Goal: Task Accomplishment & Management: Use online tool/utility

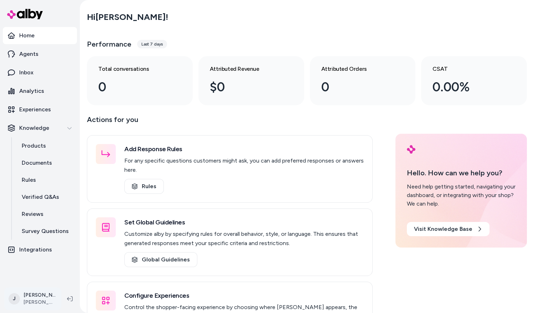
click at [29, 298] on html "Home Agents Inbox Analytics Experiences Knowledge Products Documents Rules Veri…" at bounding box center [267, 156] width 534 height 313
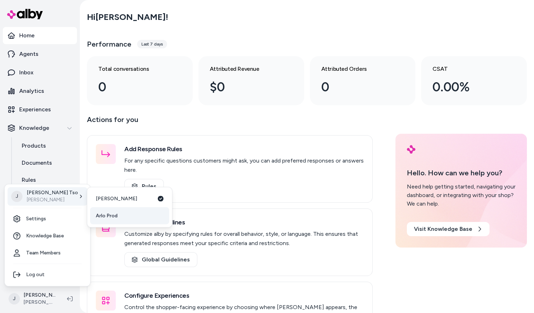
click at [118, 211] on link "Arlo Prod" at bounding box center [129, 216] width 79 height 17
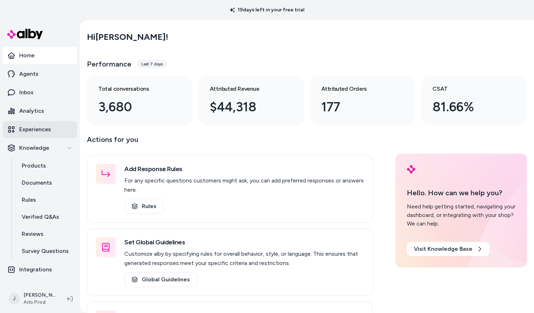
click at [39, 125] on p "Experiences" at bounding box center [35, 129] width 32 height 9
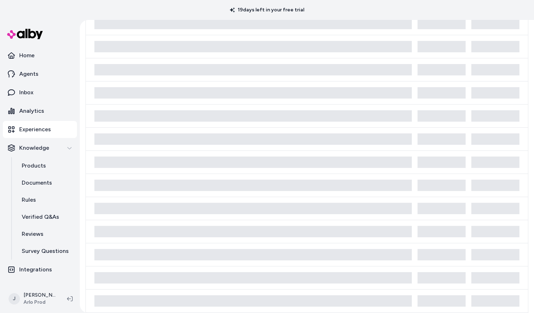
scroll to position [66, 0]
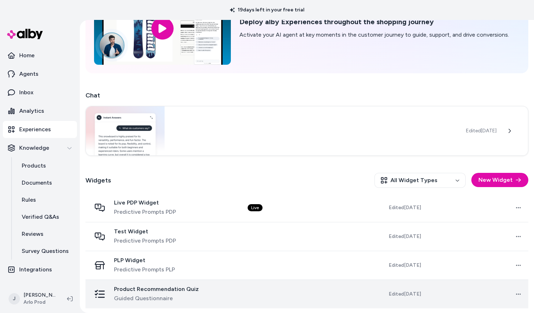
click at [242, 291] on td "Product Recommendation Quiz Guided Questionnaire" at bounding box center [163, 294] width 156 height 29
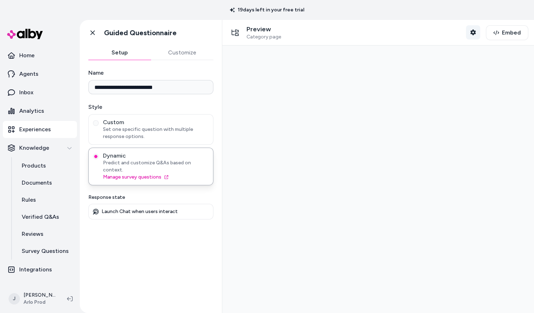
click at [471, 32] on button "Shopper Context" at bounding box center [473, 32] width 14 height 14
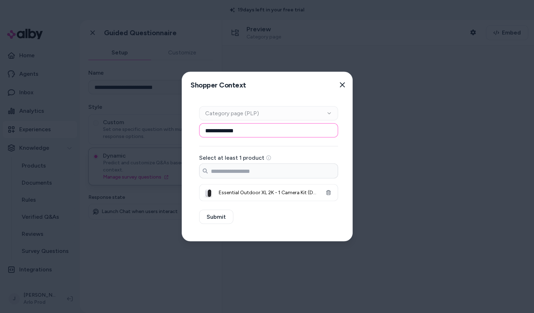
click at [321, 131] on input "**********" at bounding box center [268, 131] width 139 height 14
paste input "**********"
type input "**********"
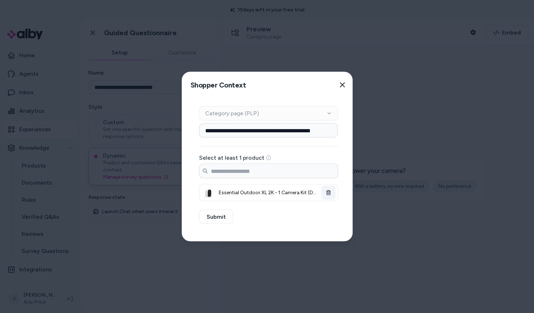
scroll to position [0, 0]
click at [331, 192] on button "button" at bounding box center [328, 193] width 14 height 14
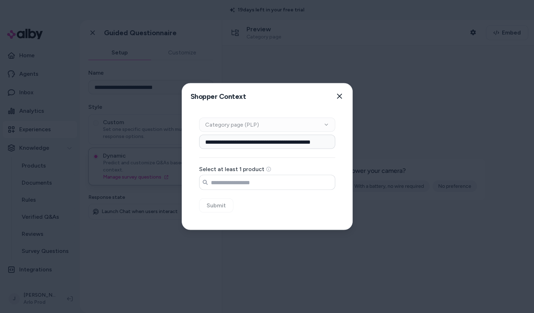
click at [302, 183] on input "Search products..." at bounding box center [267, 183] width 136 height 14
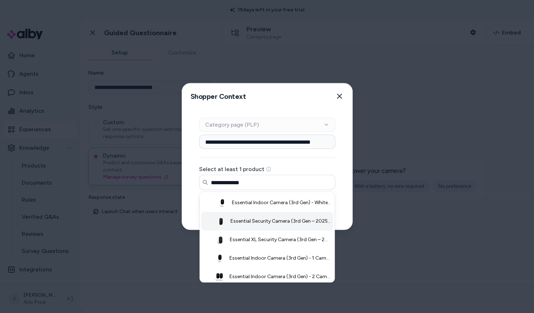
click at [254, 223] on span "Essential Security Camera (3rd Gen – 2025 Release) - White / 1 Camera" at bounding box center [280, 221] width 101 height 7
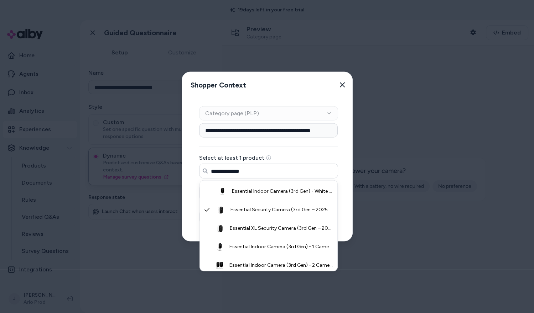
type input "**********"
click at [193, 217] on div "**********" at bounding box center [268, 170] width 173 height 144
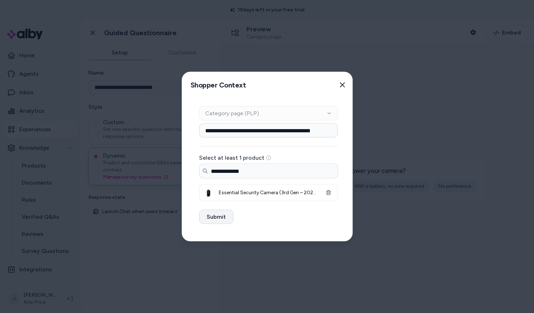
click at [208, 216] on button "Submit" at bounding box center [216, 217] width 34 height 14
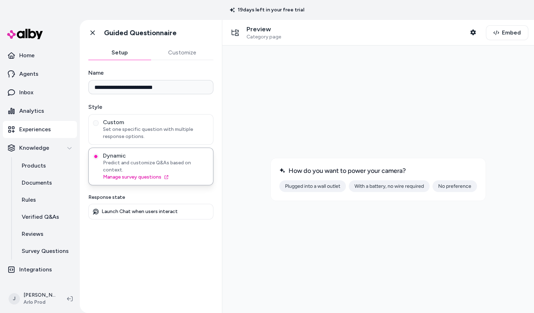
click at [370, 186] on button "With a battery, no wire required" at bounding box center [389, 187] width 81 height 12
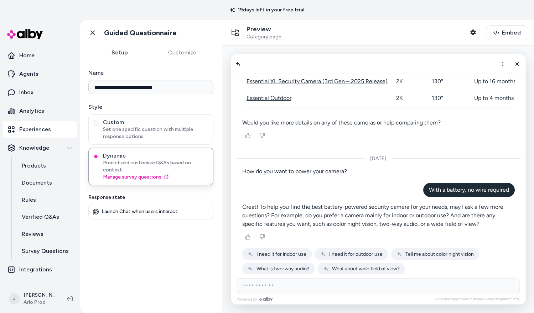
scroll to position [401, 0]
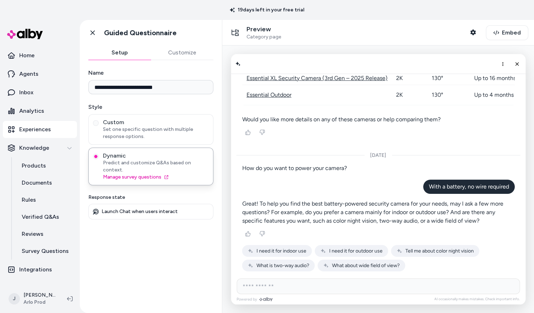
click at [331, 251] on span "I need it for outdoor use" at bounding box center [355, 251] width 53 height 6
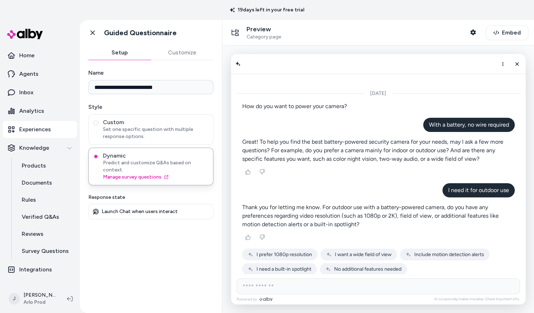
scroll to position [467, 0]
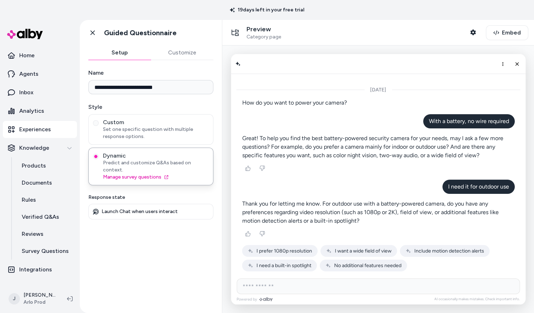
click at [286, 265] on span "I need a built-in spotlight" at bounding box center [283, 266] width 55 height 6
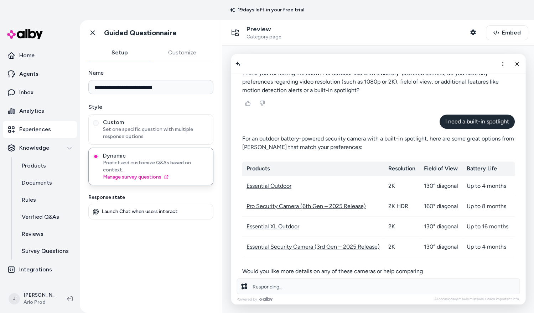
scroll to position [598, 0]
click at [262, 183] on link "Essential Outdoor" at bounding box center [268, 185] width 45 height 7
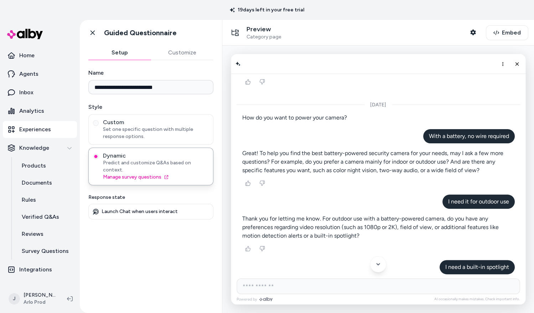
scroll to position [452, 0]
click at [503, 62] on icon "More options" at bounding box center [503, 64] width 6 height 6
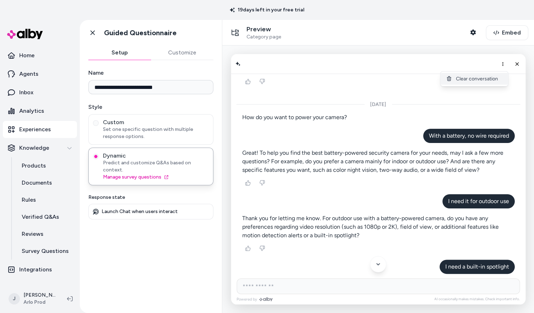
click at [489, 81] on span "Clear conversation" at bounding box center [477, 79] width 42 height 6
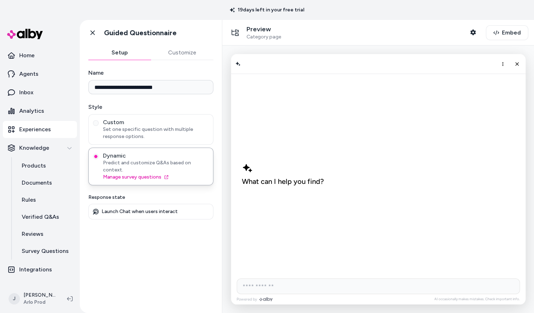
scroll to position [0, 0]
click at [518, 63] on line "Close chat" at bounding box center [516, 63] width 3 height 3
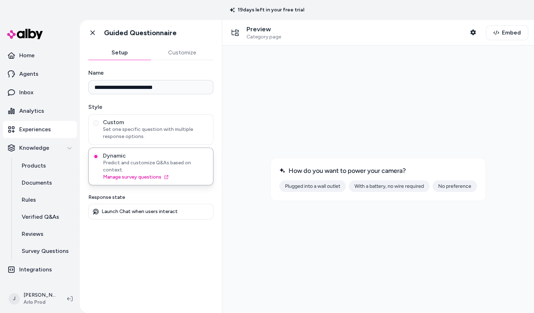
click at [335, 187] on button "Plugged into a wall outlet" at bounding box center [312, 187] width 67 height 12
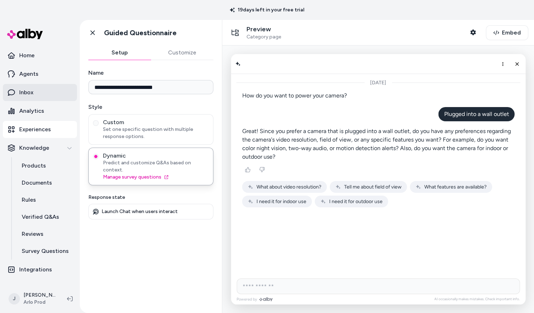
click at [36, 97] on link "Inbox" at bounding box center [40, 92] width 74 height 17
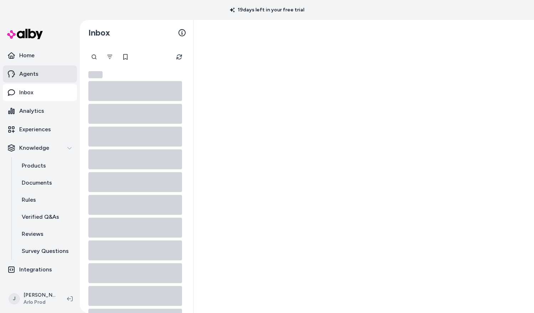
click at [36, 77] on p "Agents" at bounding box center [28, 74] width 19 height 9
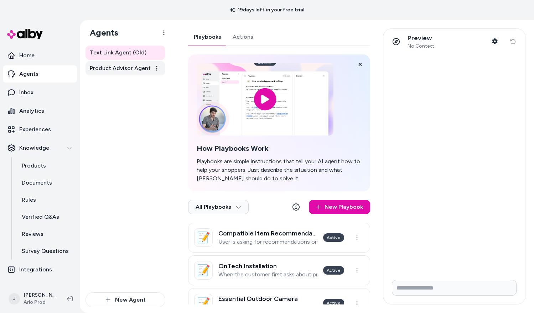
click at [131, 73] on link "Product Advisor Agent" at bounding box center [125, 68] width 80 height 14
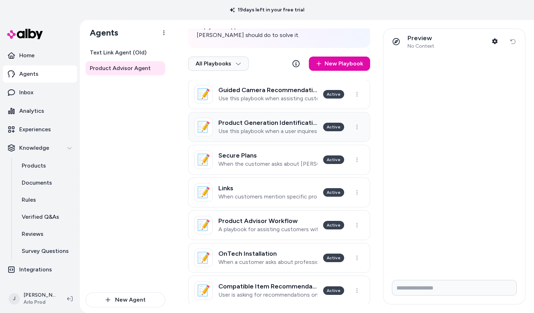
scroll to position [186, 0]
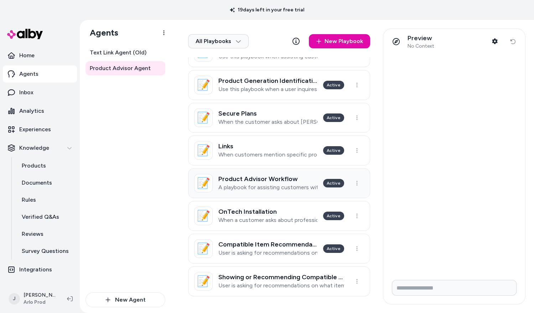
click at [274, 193] on link "📝 Product Advisor Workflow A playbook for assisting customers with various prod…" at bounding box center [279, 184] width 182 height 30
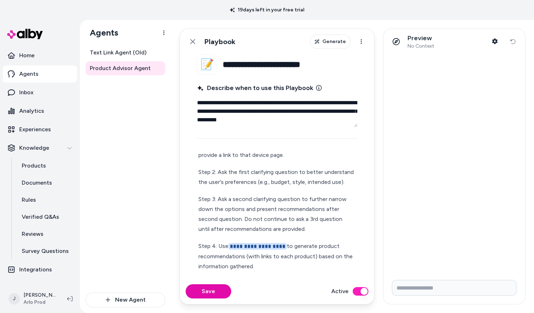
scroll to position [32, 0]
click at [191, 40] on icon at bounding box center [192, 41] width 5 height 5
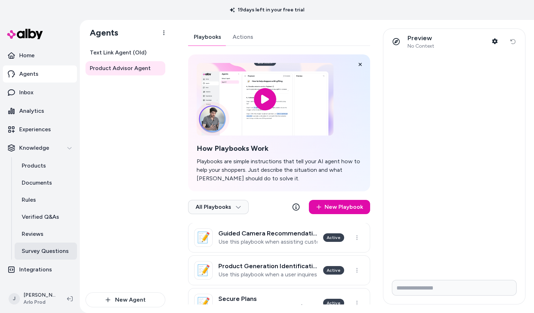
click at [40, 247] on link "Survey Questions" at bounding box center [46, 251] width 62 height 17
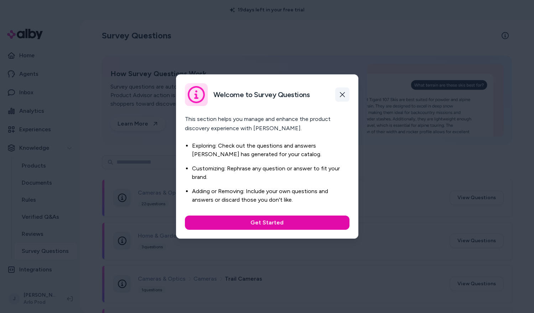
click at [337, 92] on button "button" at bounding box center [342, 95] width 14 height 14
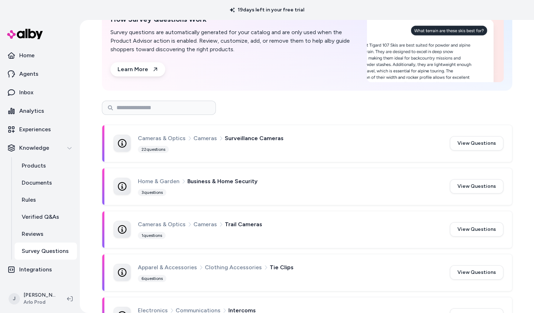
scroll to position [61, 0]
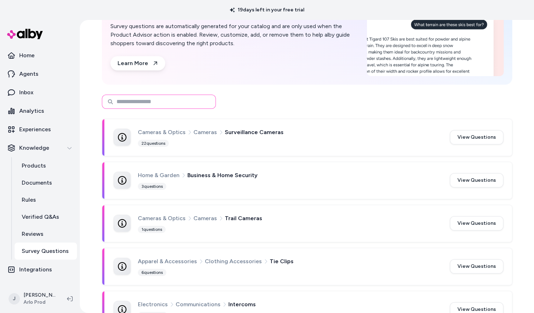
click at [167, 103] on input at bounding box center [159, 102] width 114 height 14
type input "*******"
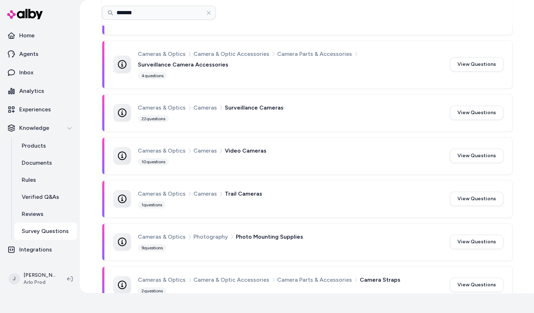
scroll to position [162, 0]
click at [204, 103] on span "Cameras" at bounding box center [205, 107] width 24 height 9
click at [458, 105] on button "View Questions" at bounding box center [476, 112] width 53 height 14
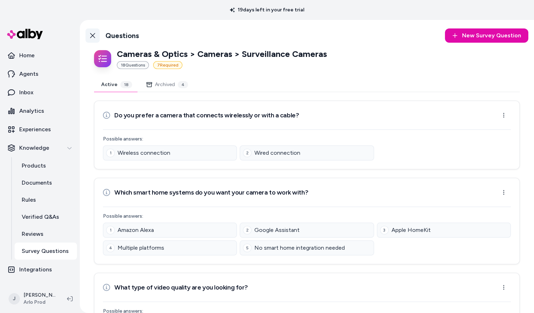
click at [93, 34] on icon at bounding box center [93, 36] width 6 height 6
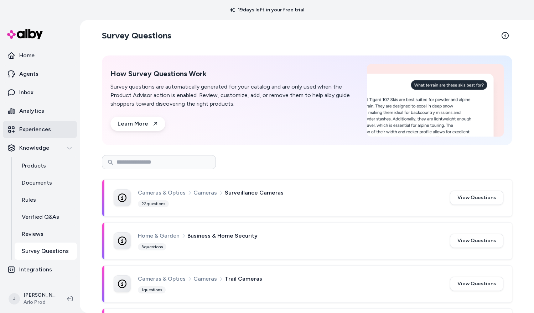
click at [33, 125] on link "Experiences" at bounding box center [40, 129] width 74 height 17
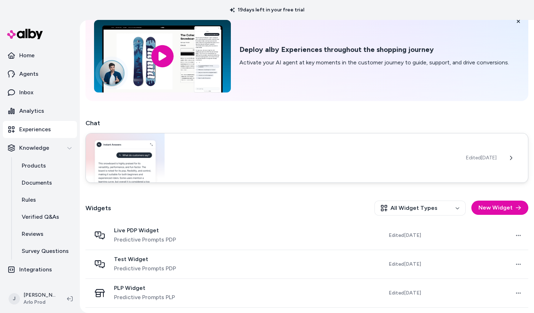
scroll to position [66, 0]
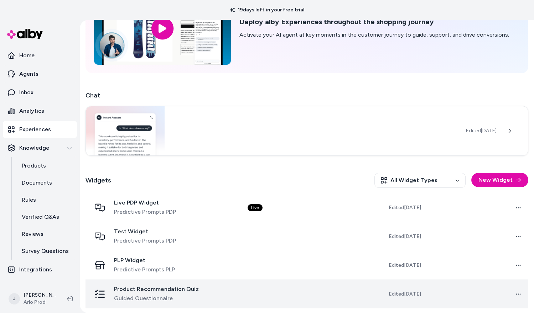
click at [171, 293] on div "Product Recommendation Quiz Guided Questionnaire" at bounding box center [156, 294] width 85 height 17
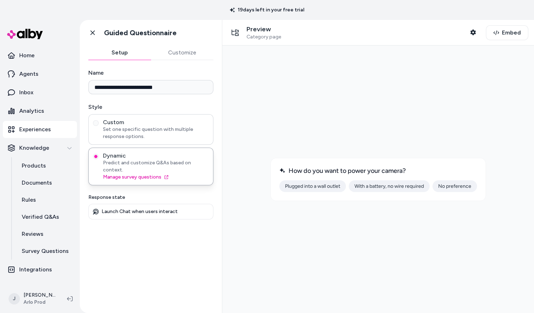
click at [177, 120] on span "Custom" at bounding box center [156, 122] width 106 height 7
click at [99, 120] on button "Custom Set one specific question with multiple response options." at bounding box center [96, 123] width 6 height 6
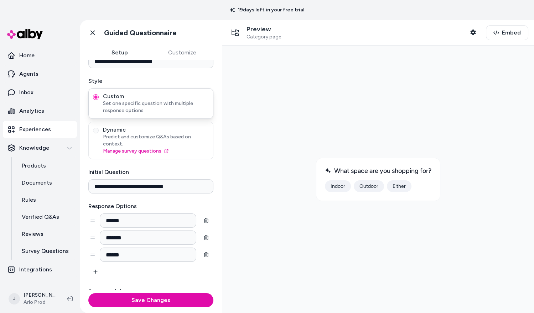
scroll to position [40, 0]
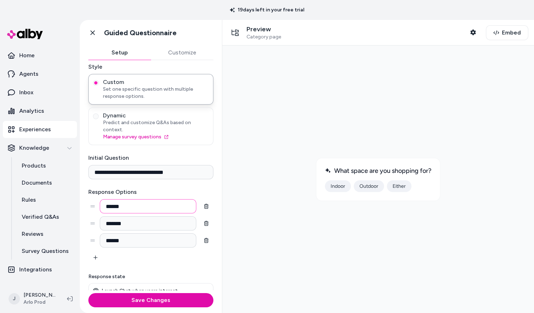
click at [151, 200] on input "******" at bounding box center [148, 206] width 97 height 14
click at [146, 202] on input "******" at bounding box center [148, 206] width 97 height 14
click at [121, 165] on input "**********" at bounding box center [150, 172] width 125 height 14
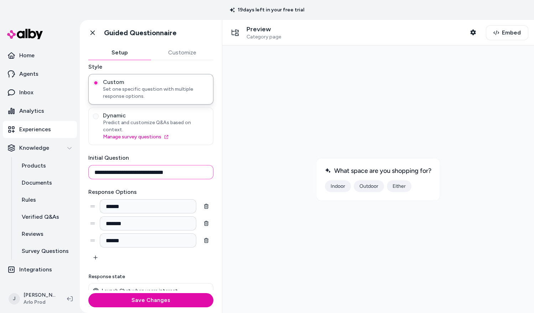
click at [121, 165] on input "**********" at bounding box center [150, 172] width 125 height 14
click at [143, 199] on input "******" at bounding box center [148, 206] width 97 height 14
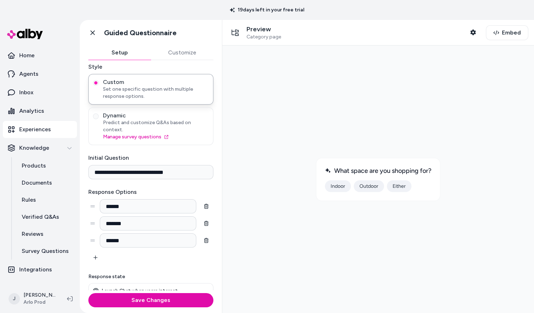
click at [142, 247] on div "Response Options Enter response options for the user to choose from. ****** Ent…" at bounding box center [150, 226] width 125 height 77
click at [280, 191] on div at bounding box center [378, 179] width 300 height 256
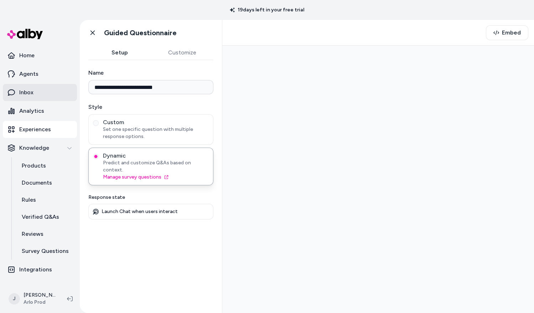
type input "**********"
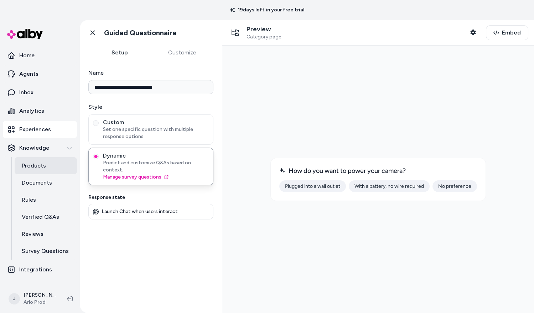
click at [39, 171] on link "Products" at bounding box center [46, 165] width 62 height 17
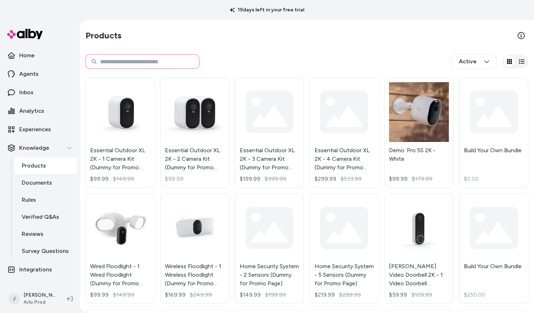
click at [157, 64] on input at bounding box center [142, 62] width 114 height 14
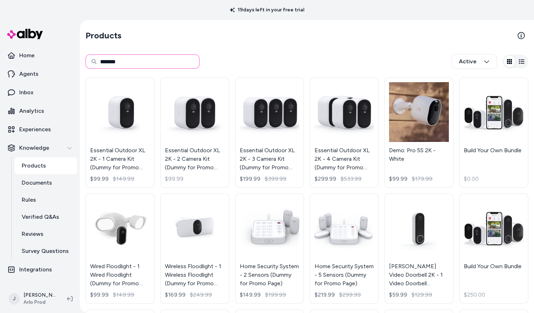
type input "*******"
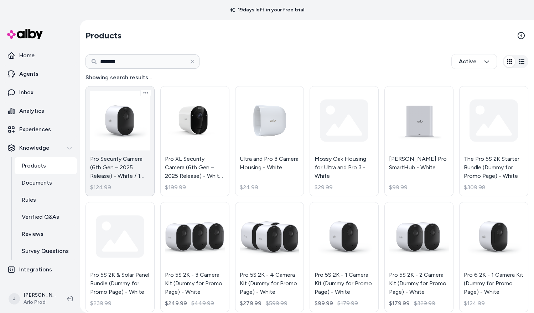
click at [108, 148] on link "Pro Security Camera (6th Gen – 2025 Release) - White / 1 Camera $124.99" at bounding box center [119, 141] width 69 height 110
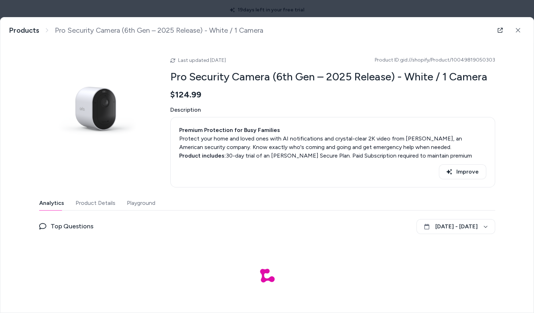
click at [81, 202] on button "Product Details" at bounding box center [96, 203] width 40 height 14
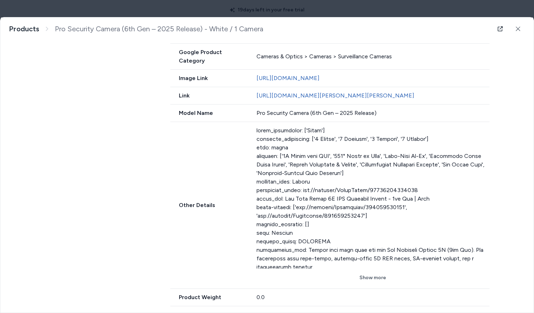
scroll to position [342, 0]
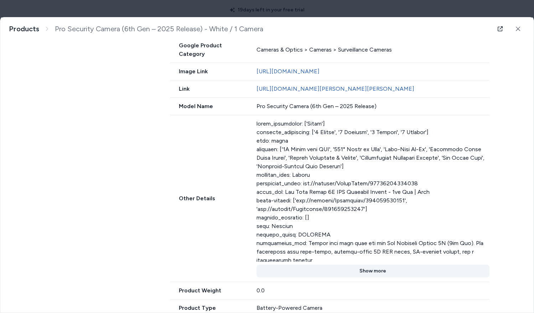
click at [367, 265] on button "Show more" at bounding box center [372, 271] width 233 height 13
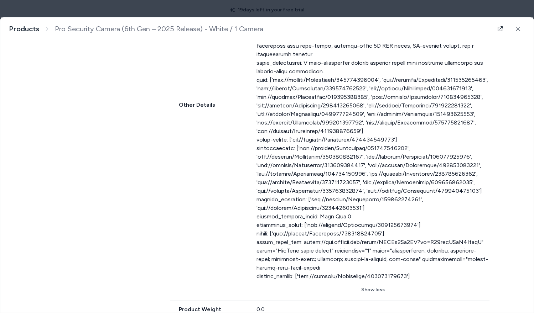
scroll to position [551, 0]
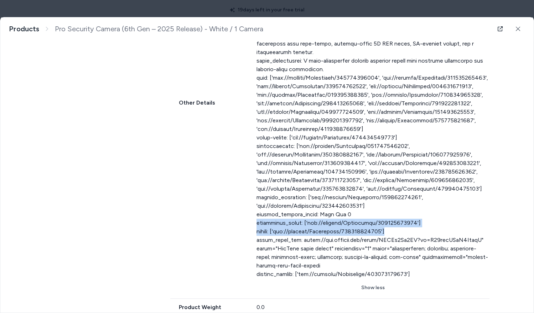
drag, startPoint x: 257, startPoint y: 213, endPoint x: 388, endPoint y: 222, distance: 131.4
click at [388, 222] on div at bounding box center [372, 95] width 233 height 368
click at [398, 222] on div at bounding box center [372, 95] width 233 height 368
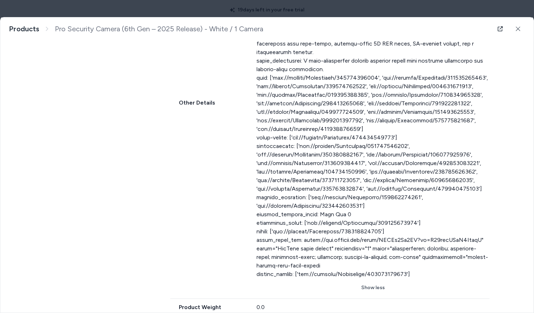
click at [333, 195] on div at bounding box center [372, 95] width 233 height 368
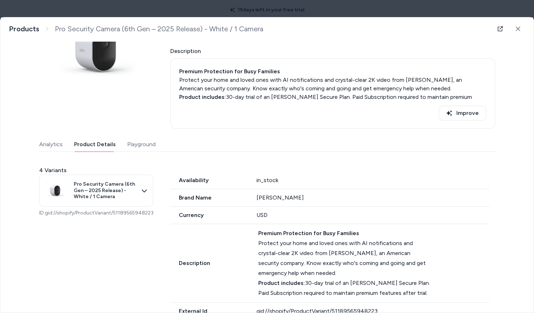
scroll to position [0, 0]
